Goal: Task Accomplishment & Management: Manage account settings

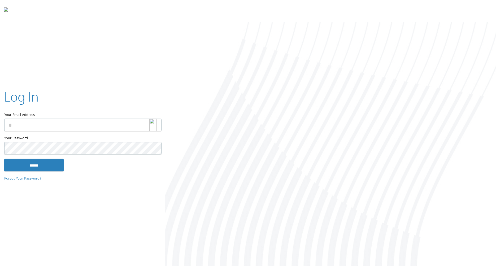
click at [156, 125] on img at bounding box center [152, 124] width 7 height 12
type input "**********"
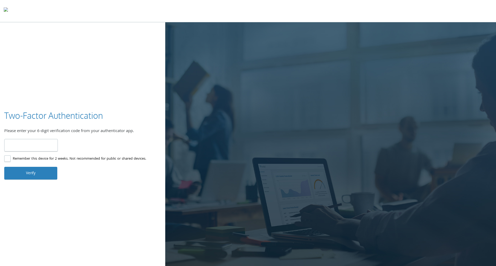
click at [320, 193] on div at bounding box center [330, 144] width 330 height 245
